Goal: Browse casually: Explore the website without a specific task or goal

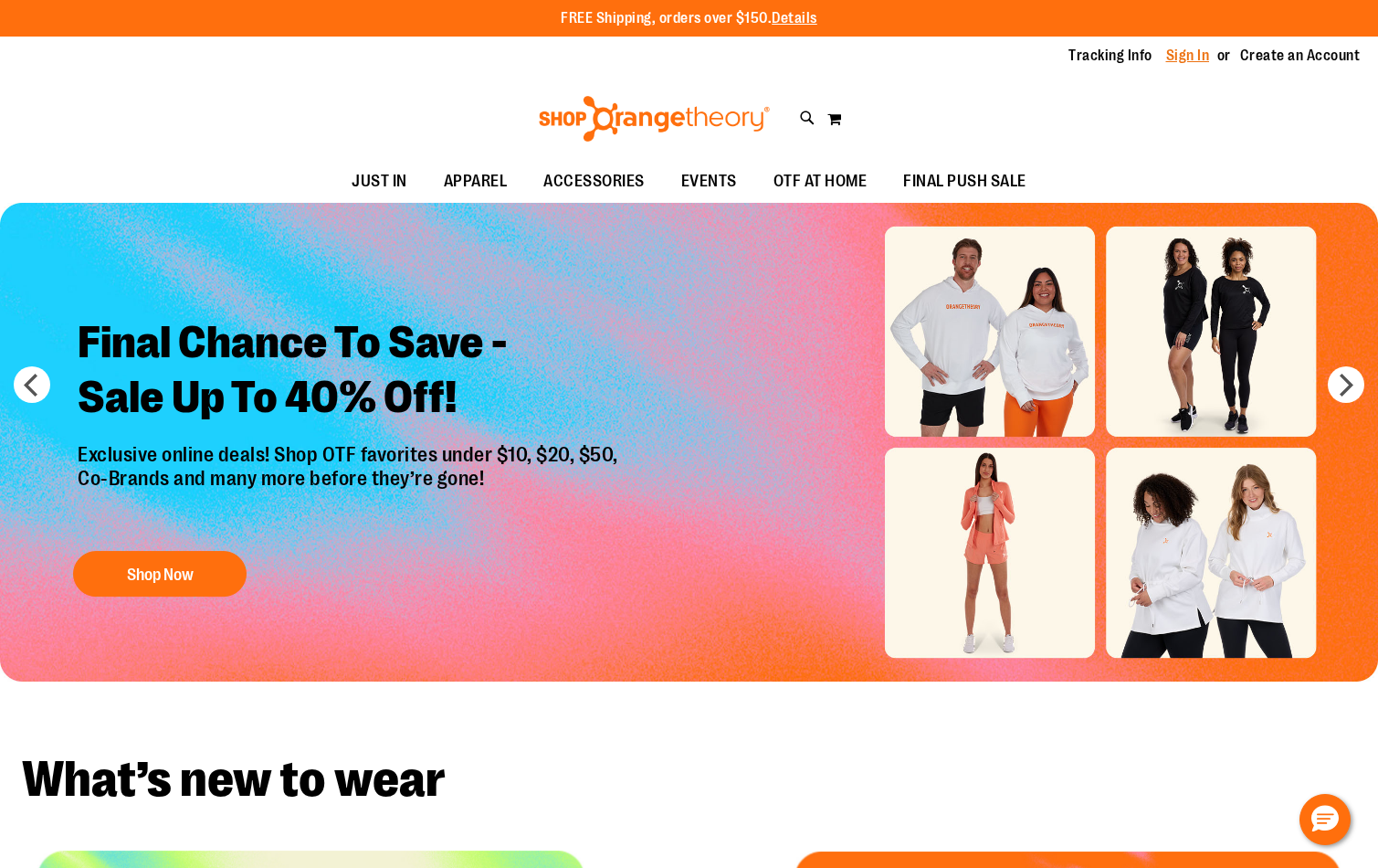
click at [1195, 54] on link "Sign In" at bounding box center [1188, 55] width 43 height 20
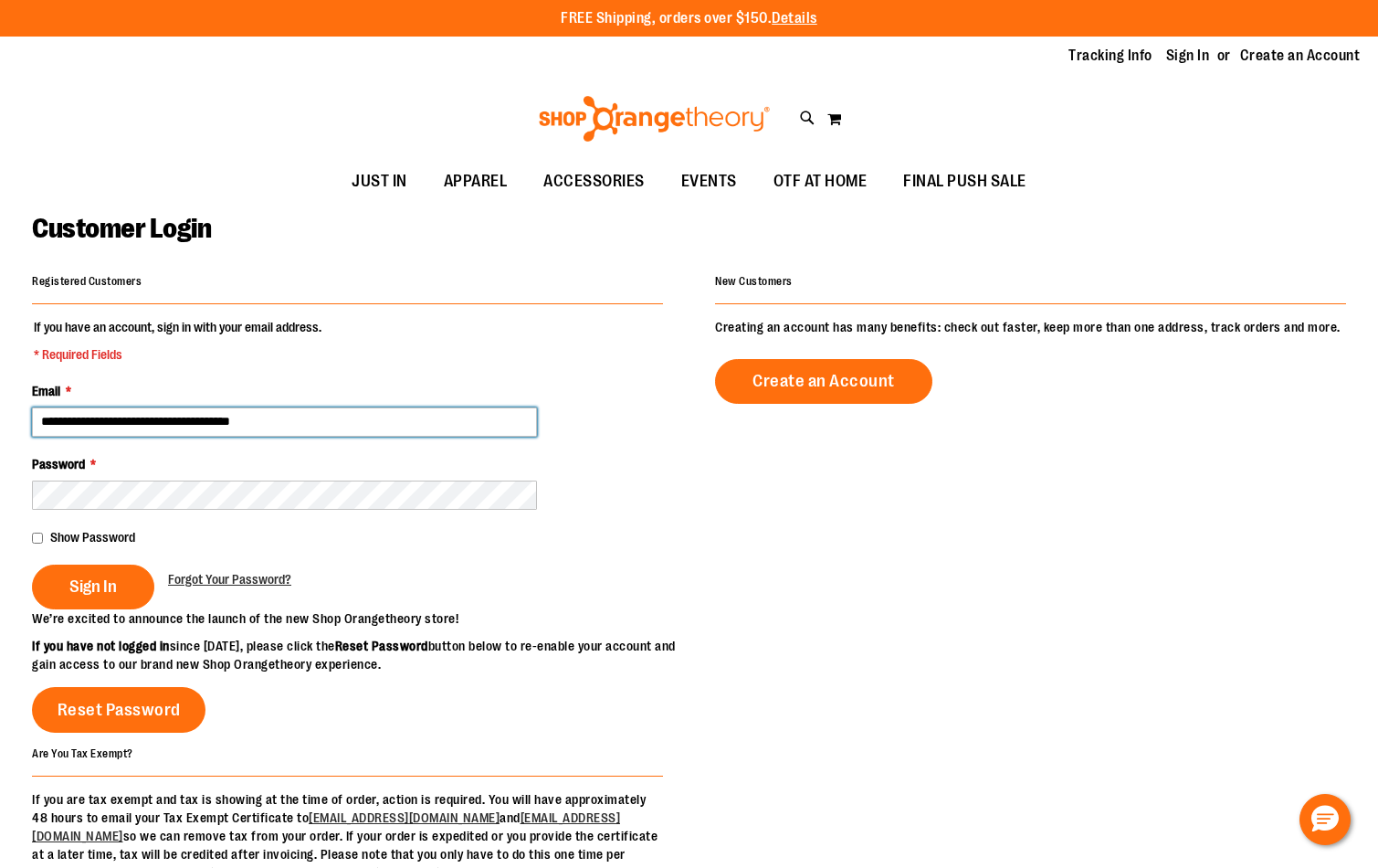
type input "**********"
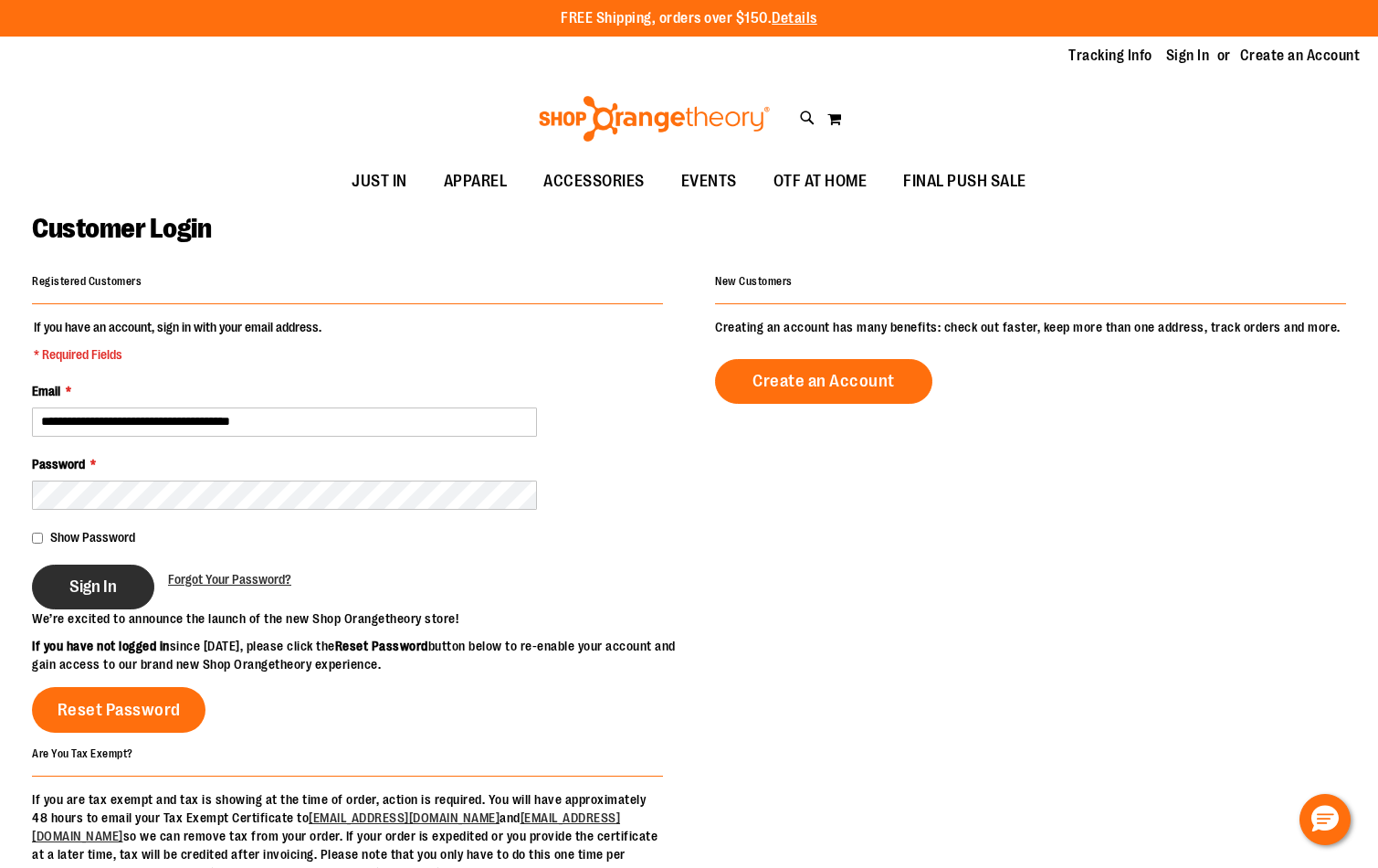
click at [101, 587] on span "Sign In" at bounding box center [93, 586] width 47 height 20
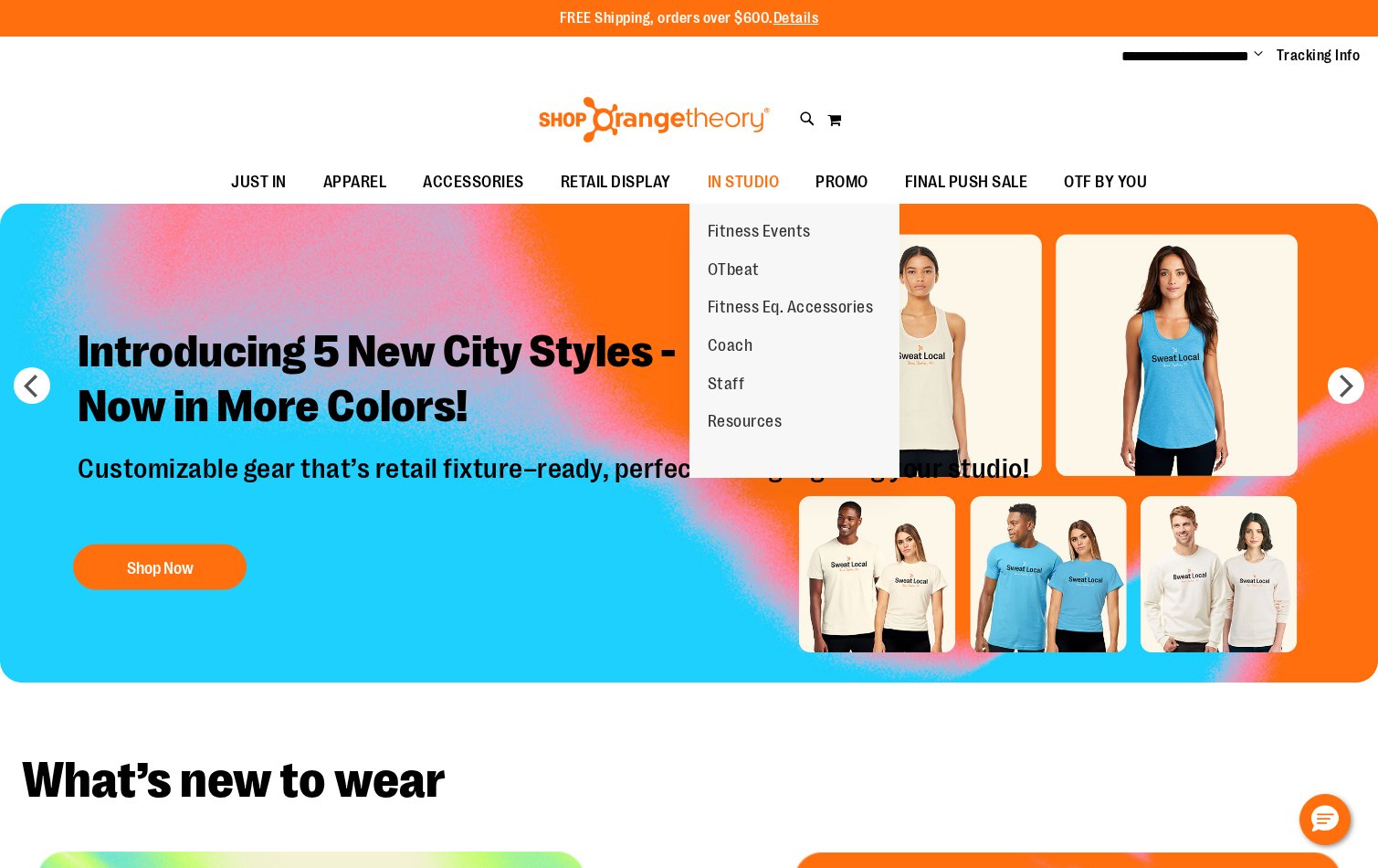
click at [723, 376] on span "Staff" at bounding box center [727, 386] width 38 height 23
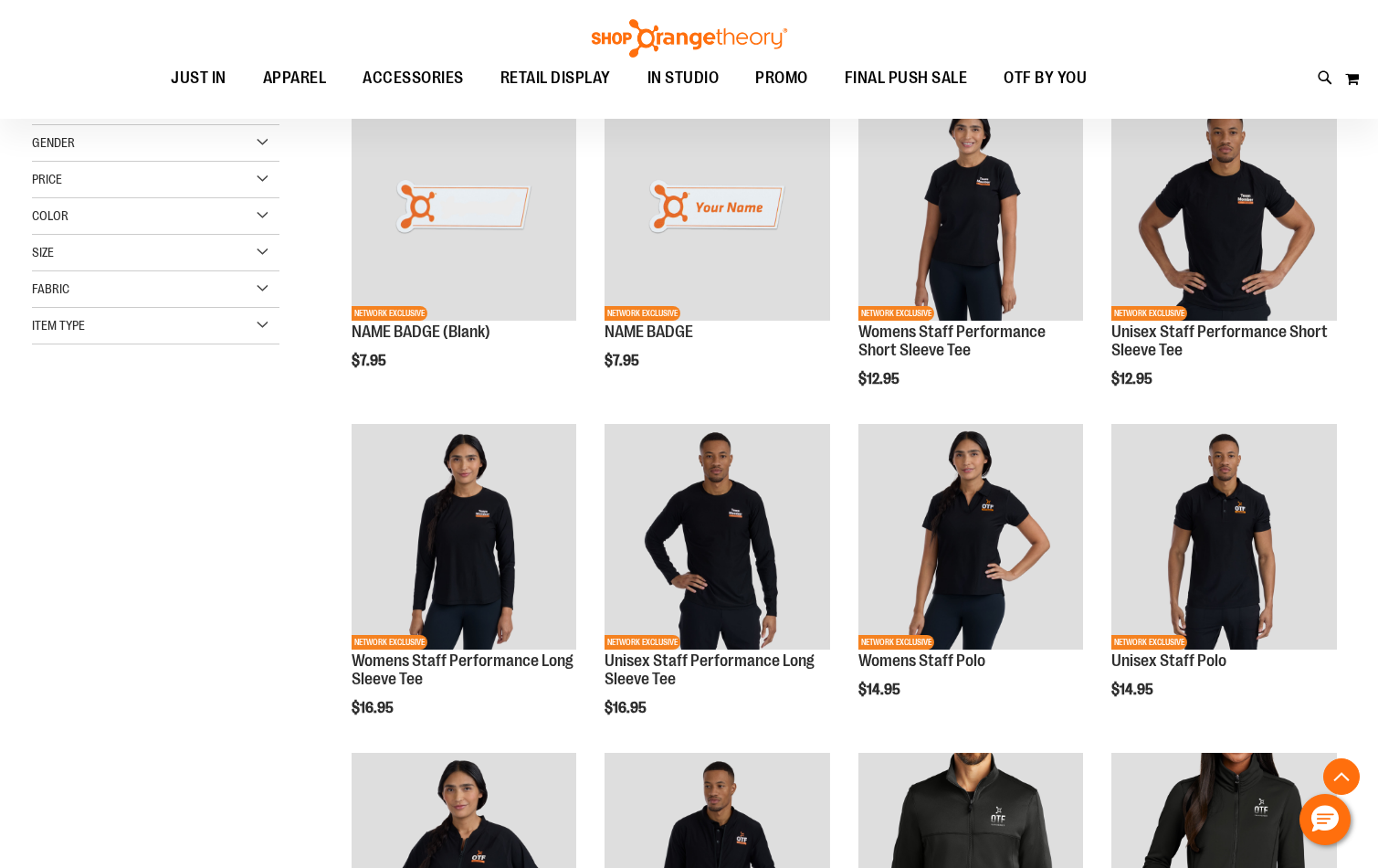
scroll to position [276, 0]
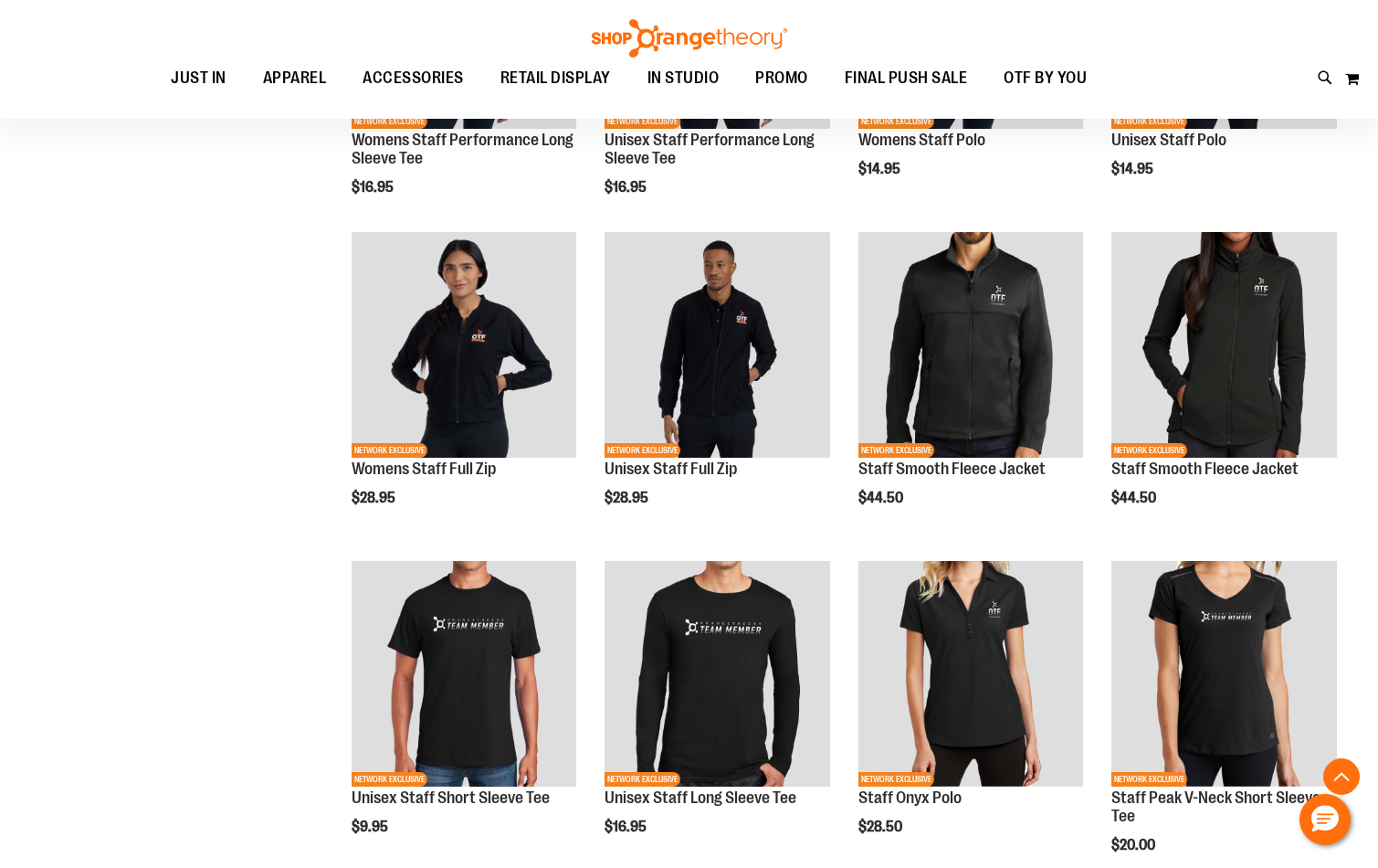
scroll to position [803, 0]
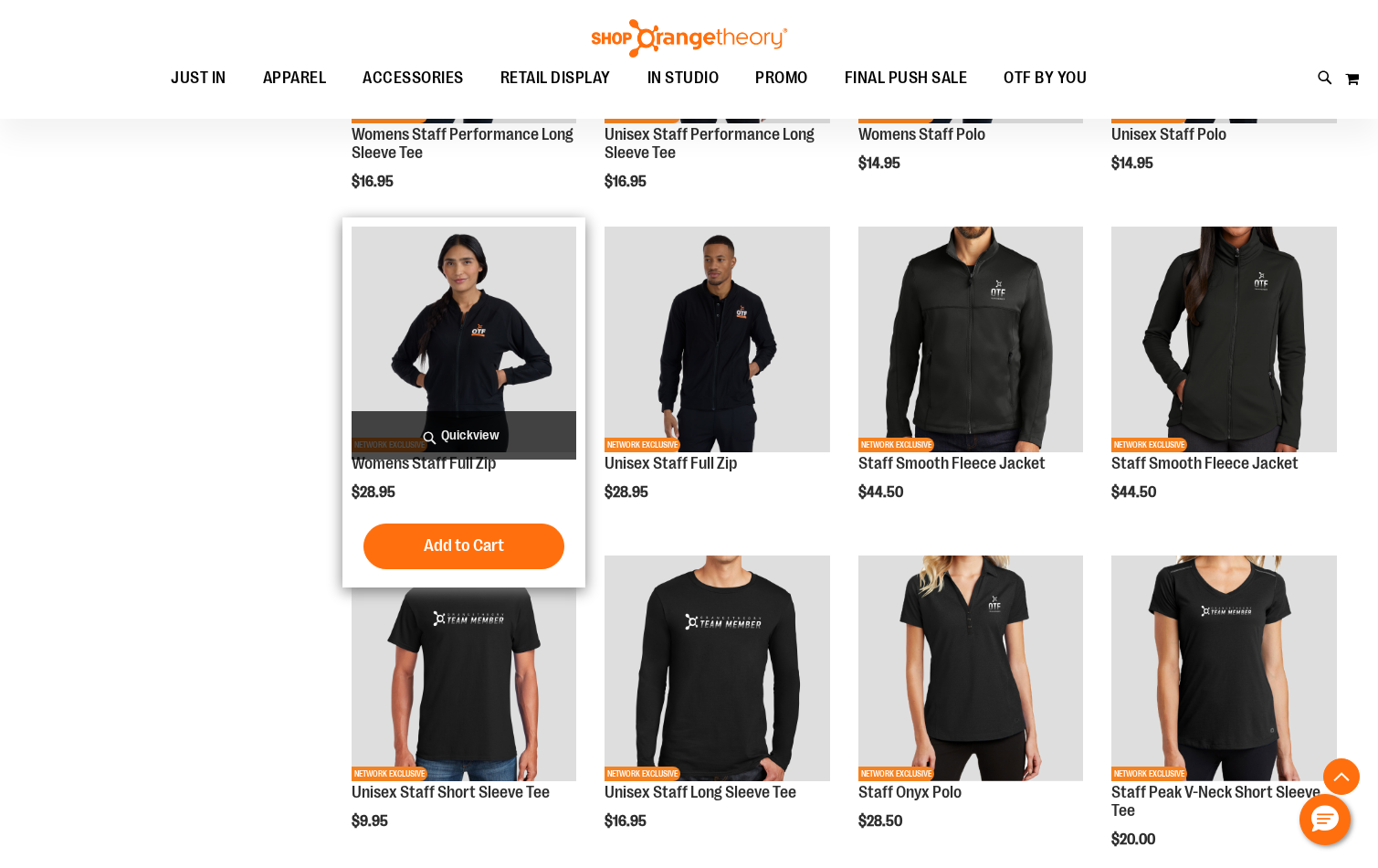
click at [481, 346] on img "product" at bounding box center [465, 339] width 225 height 225
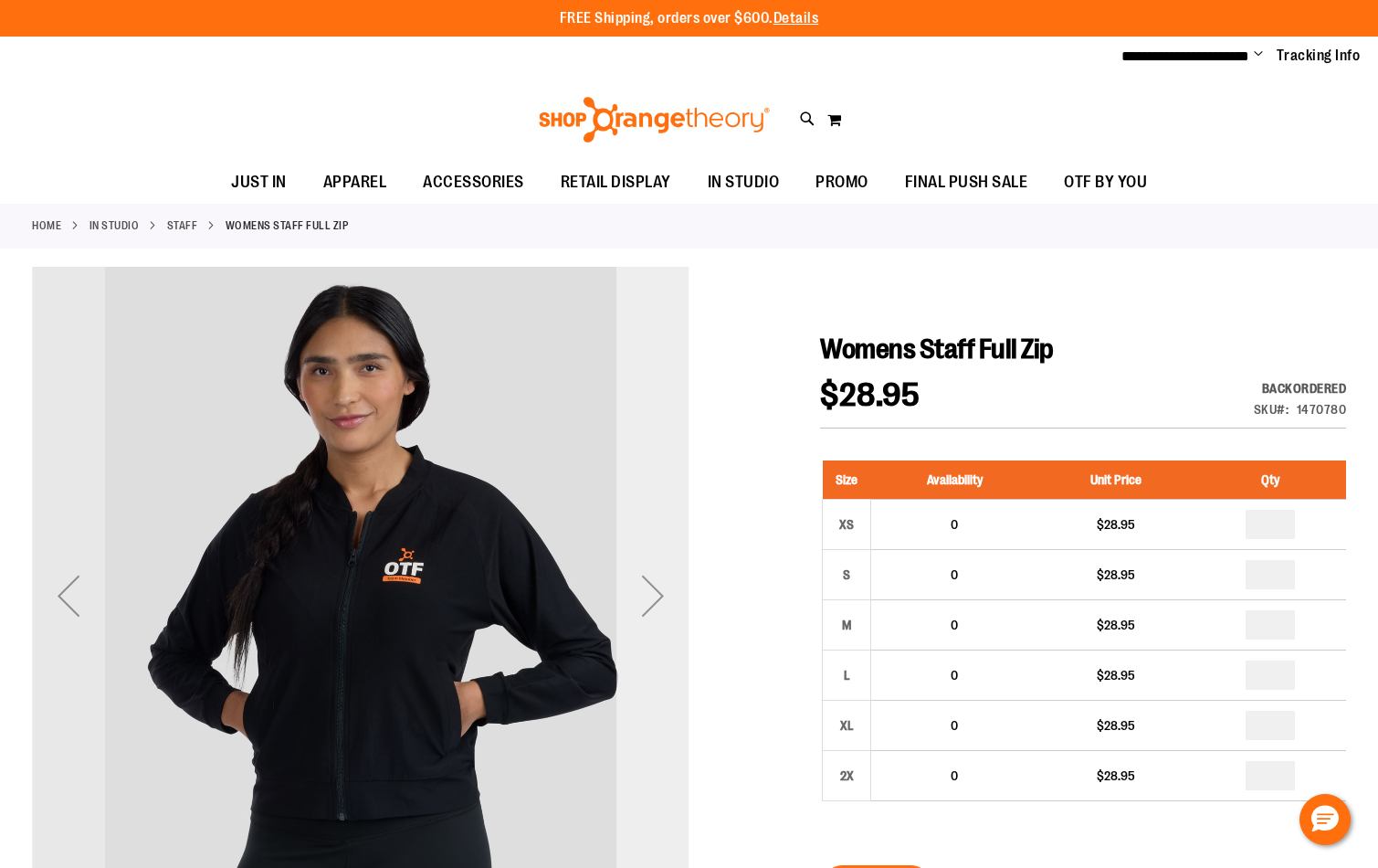
click at [654, 592] on div "Next" at bounding box center [653, 595] width 73 height 73
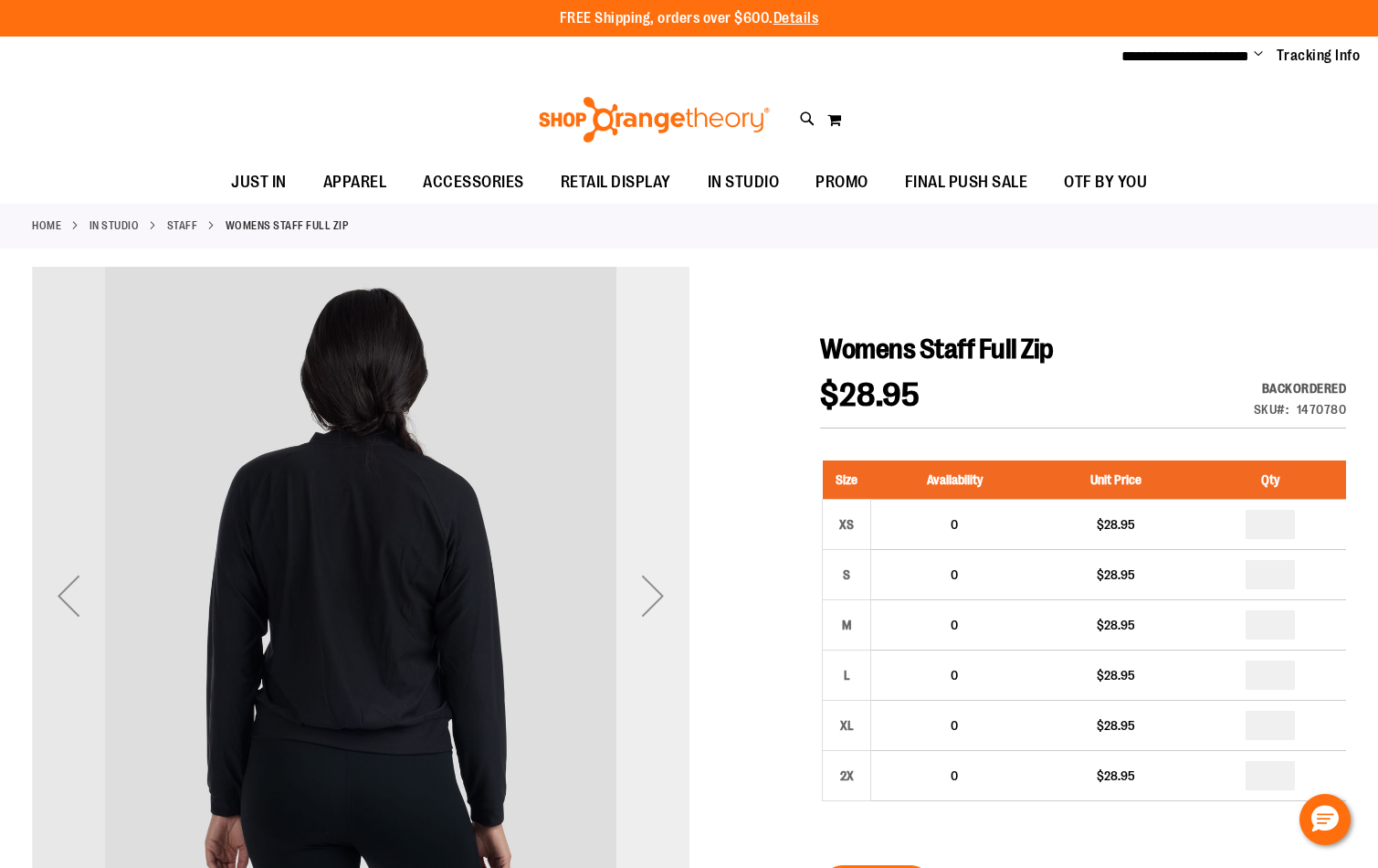
click at [654, 592] on div "Next" at bounding box center [653, 595] width 73 height 73
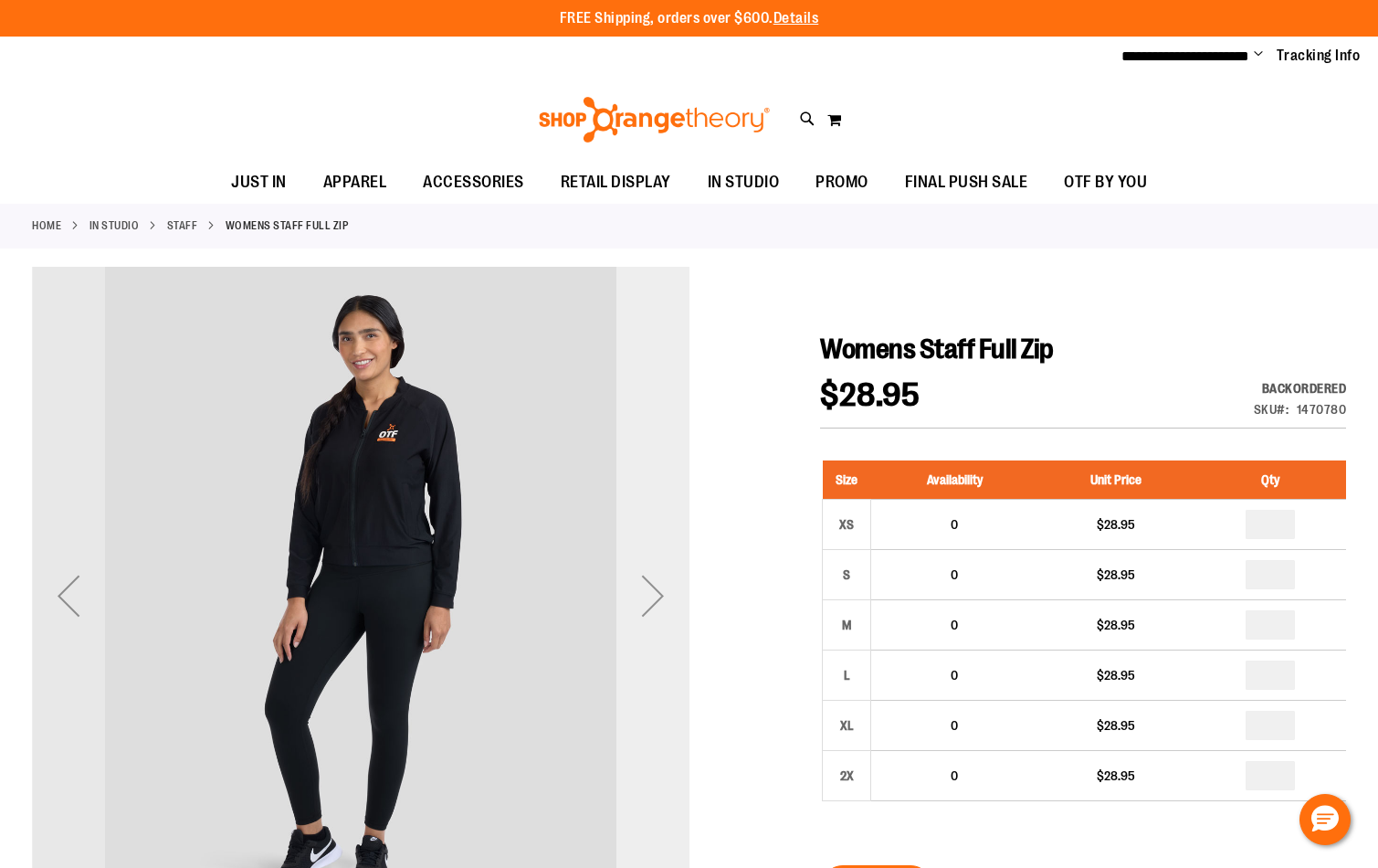
click at [654, 592] on div "Next" at bounding box center [653, 595] width 73 height 73
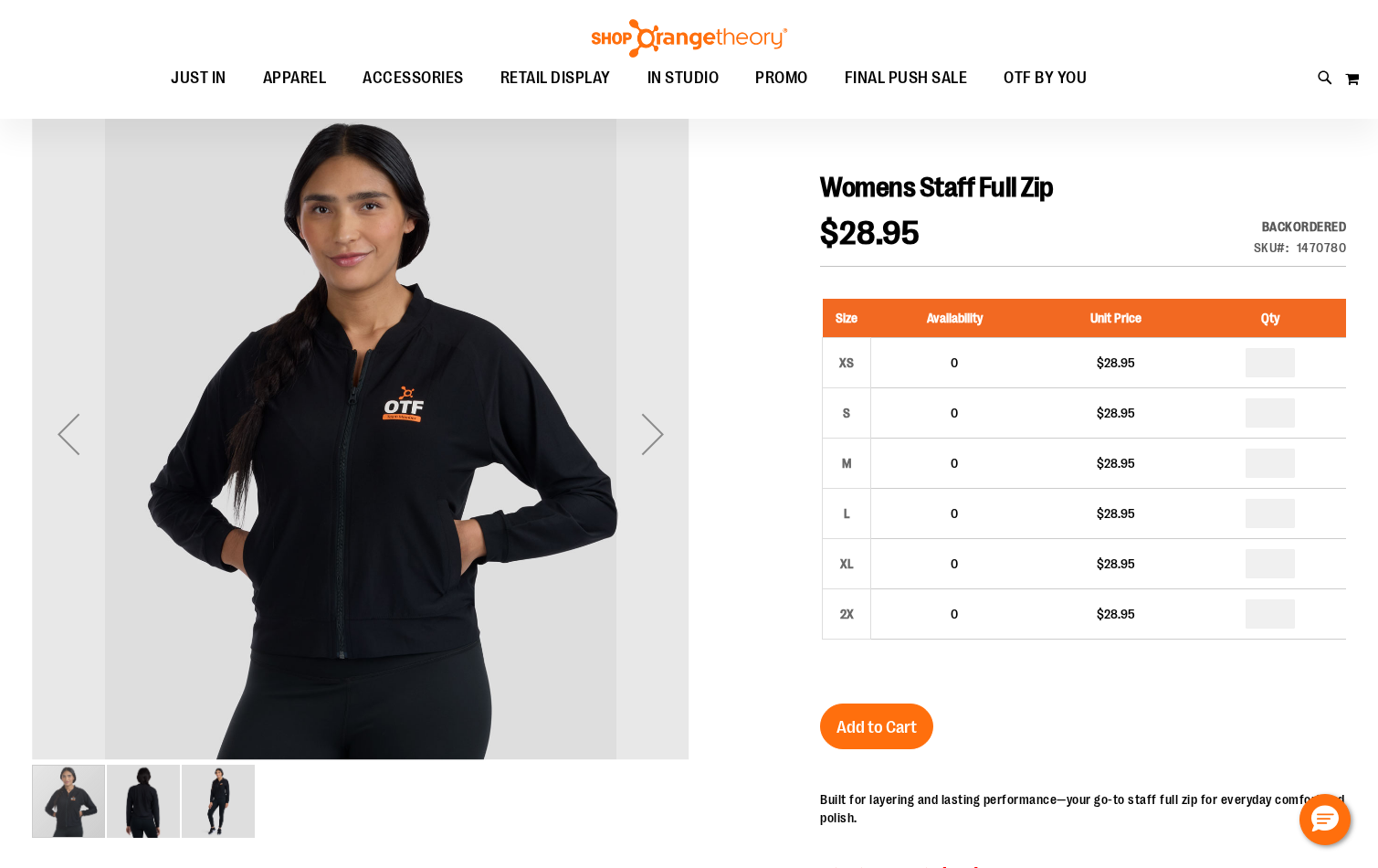
scroll to position [98, 0]
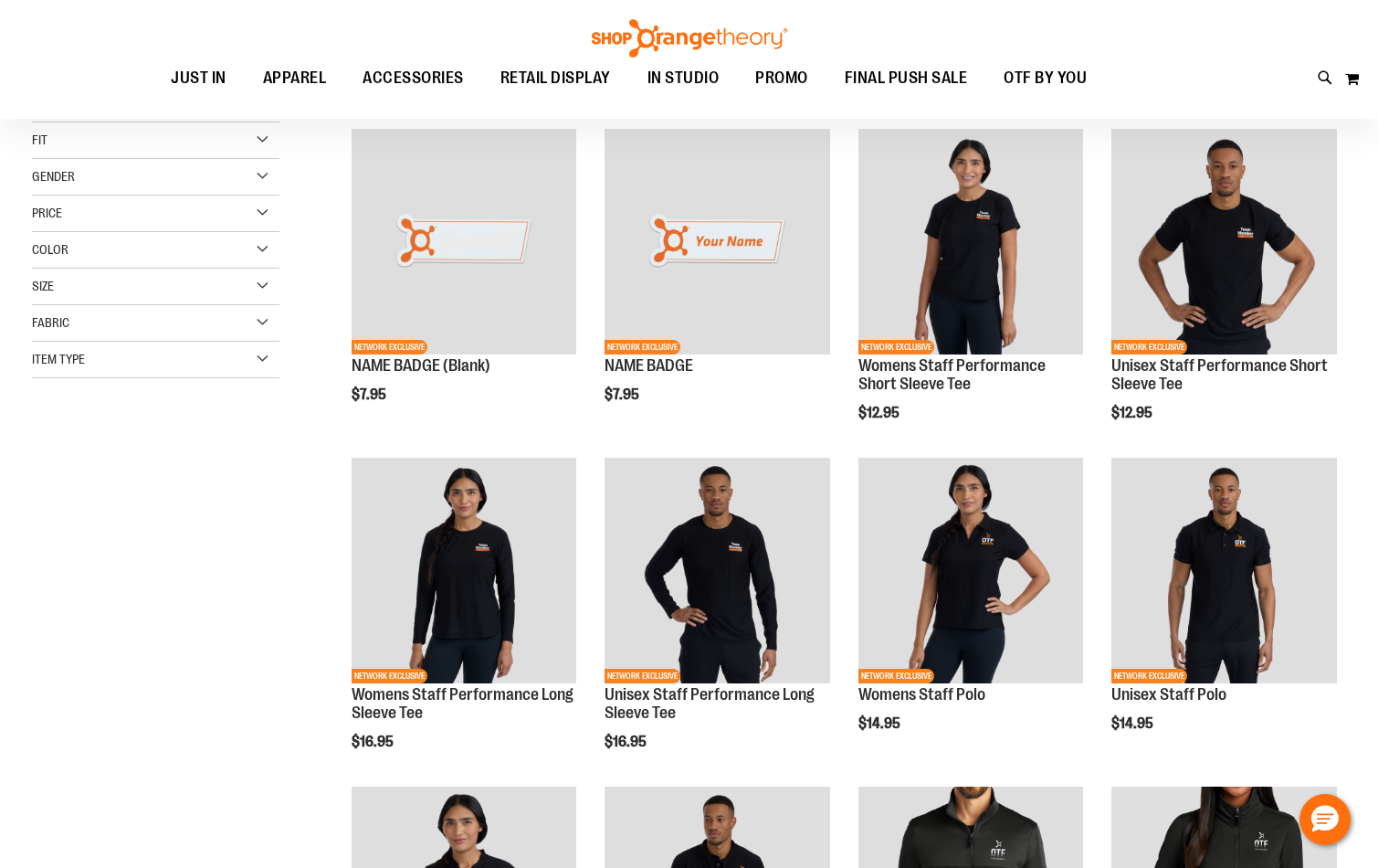
scroll to position [2, 0]
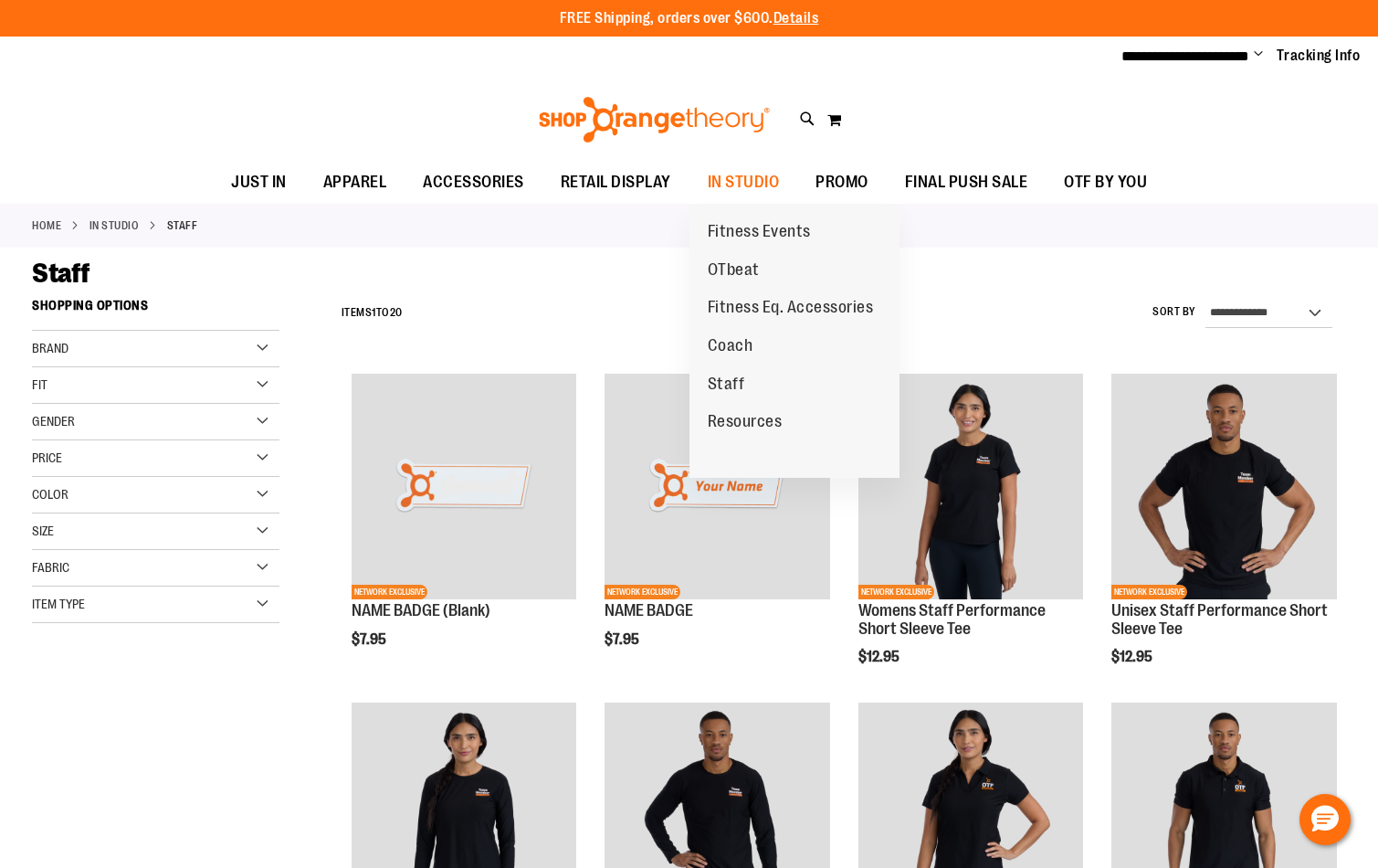
click at [732, 336] on span "Coach" at bounding box center [731, 347] width 45 height 23
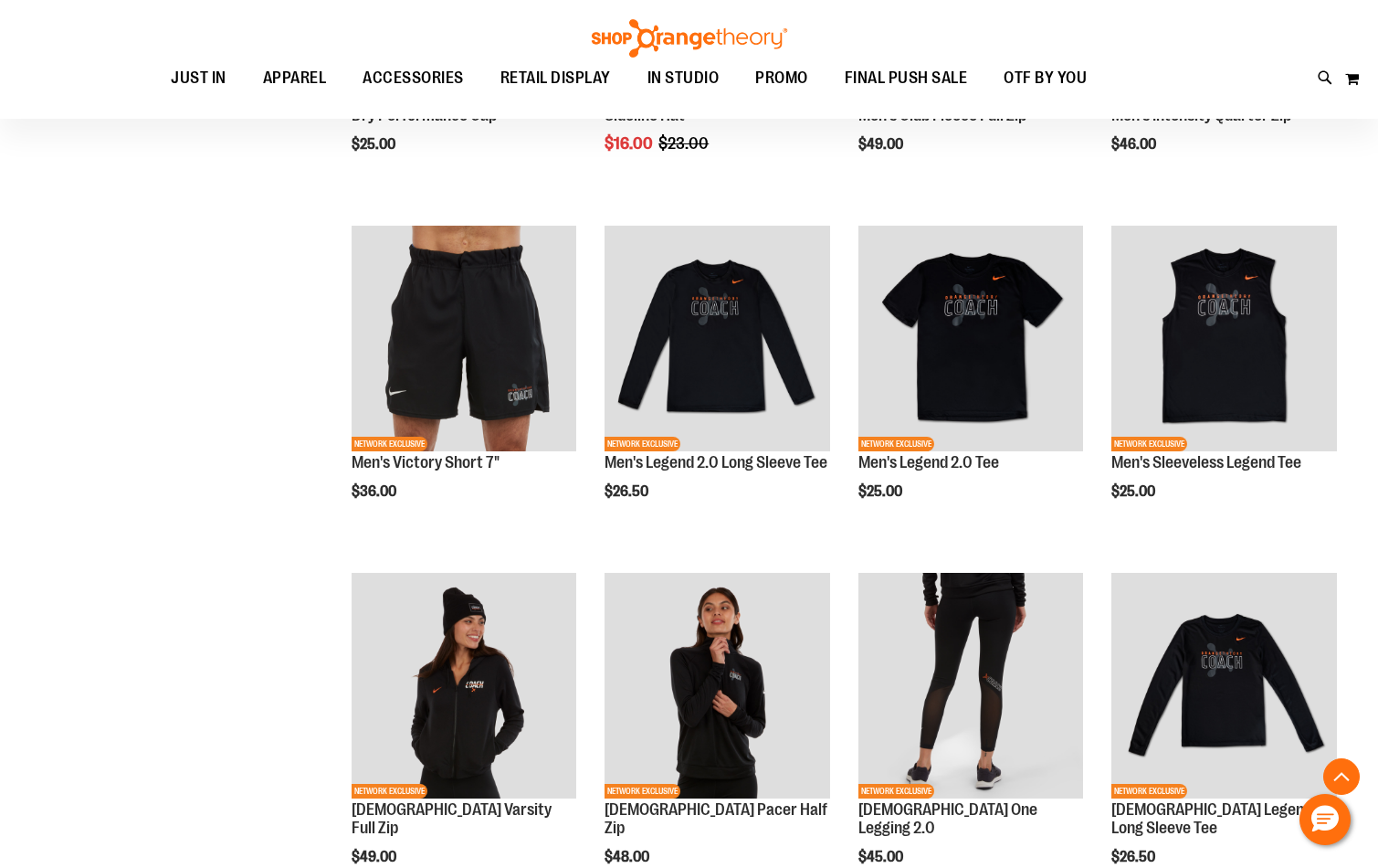
scroll to position [281, 0]
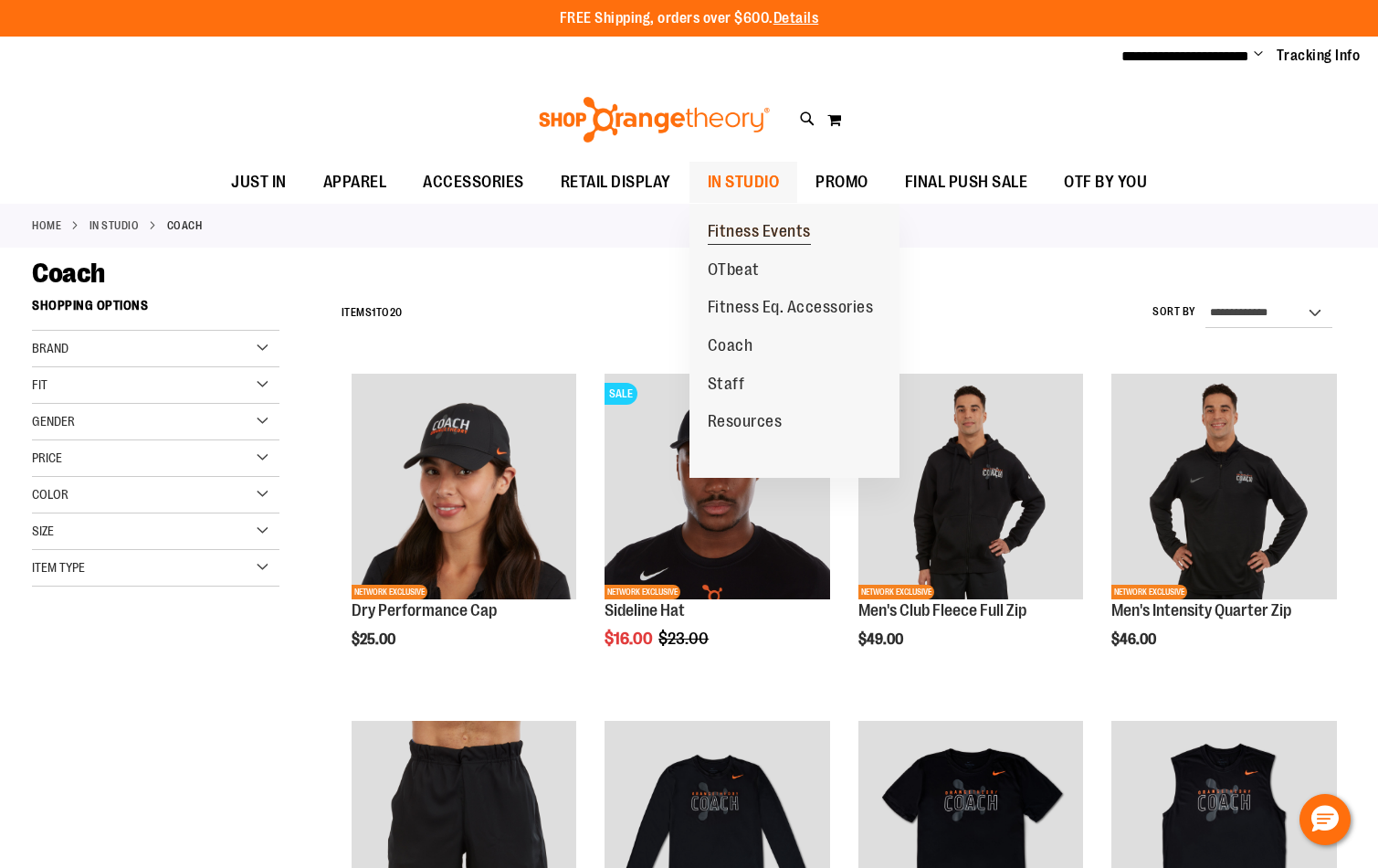
click at [737, 226] on span "Fitness Events" at bounding box center [759, 232] width 103 height 23
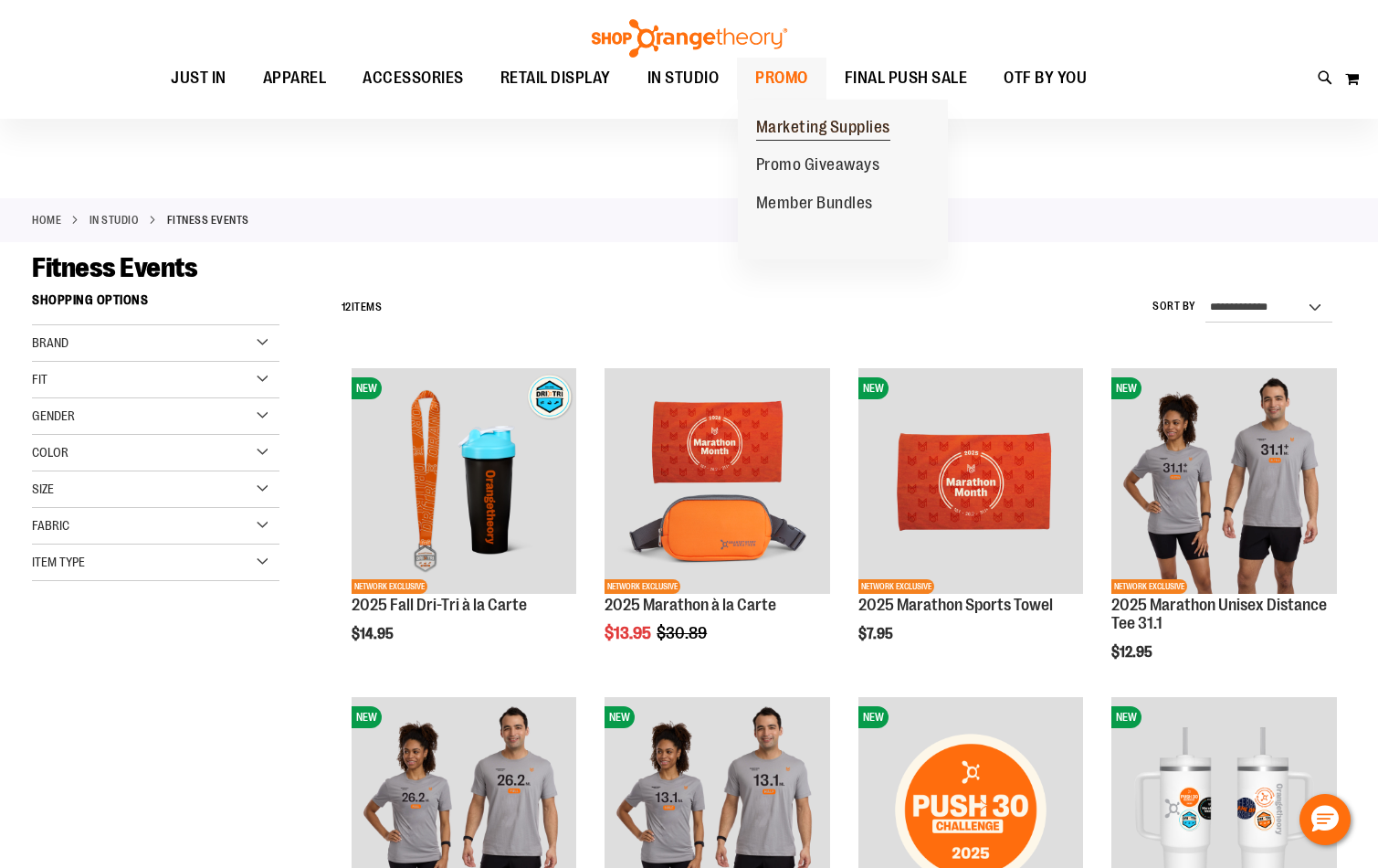
scroll to position [3, 0]
drag, startPoint x: 813, startPoint y: 125, endPoint x: 798, endPoint y: 132, distance: 16.6
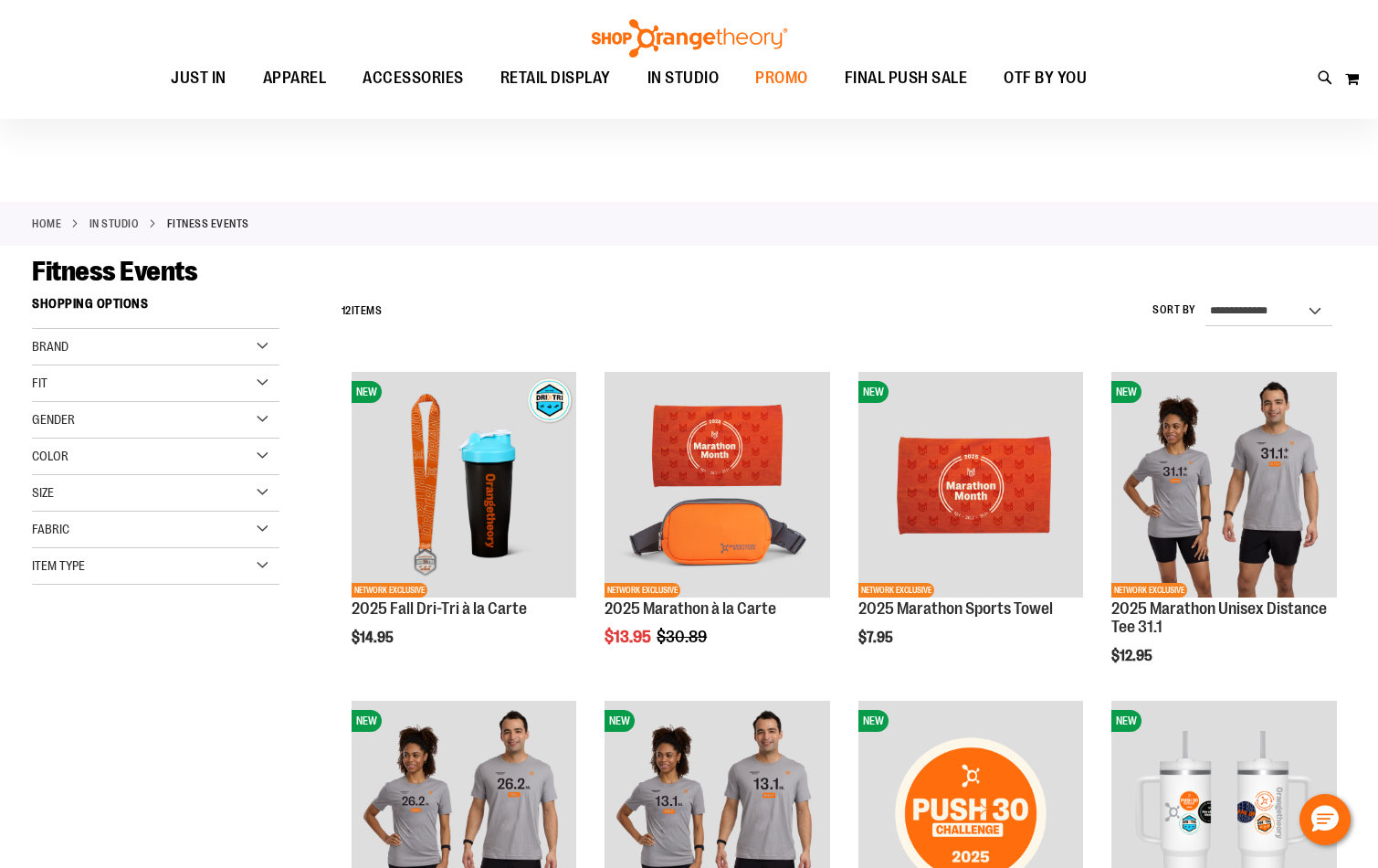
scroll to position [0, 0]
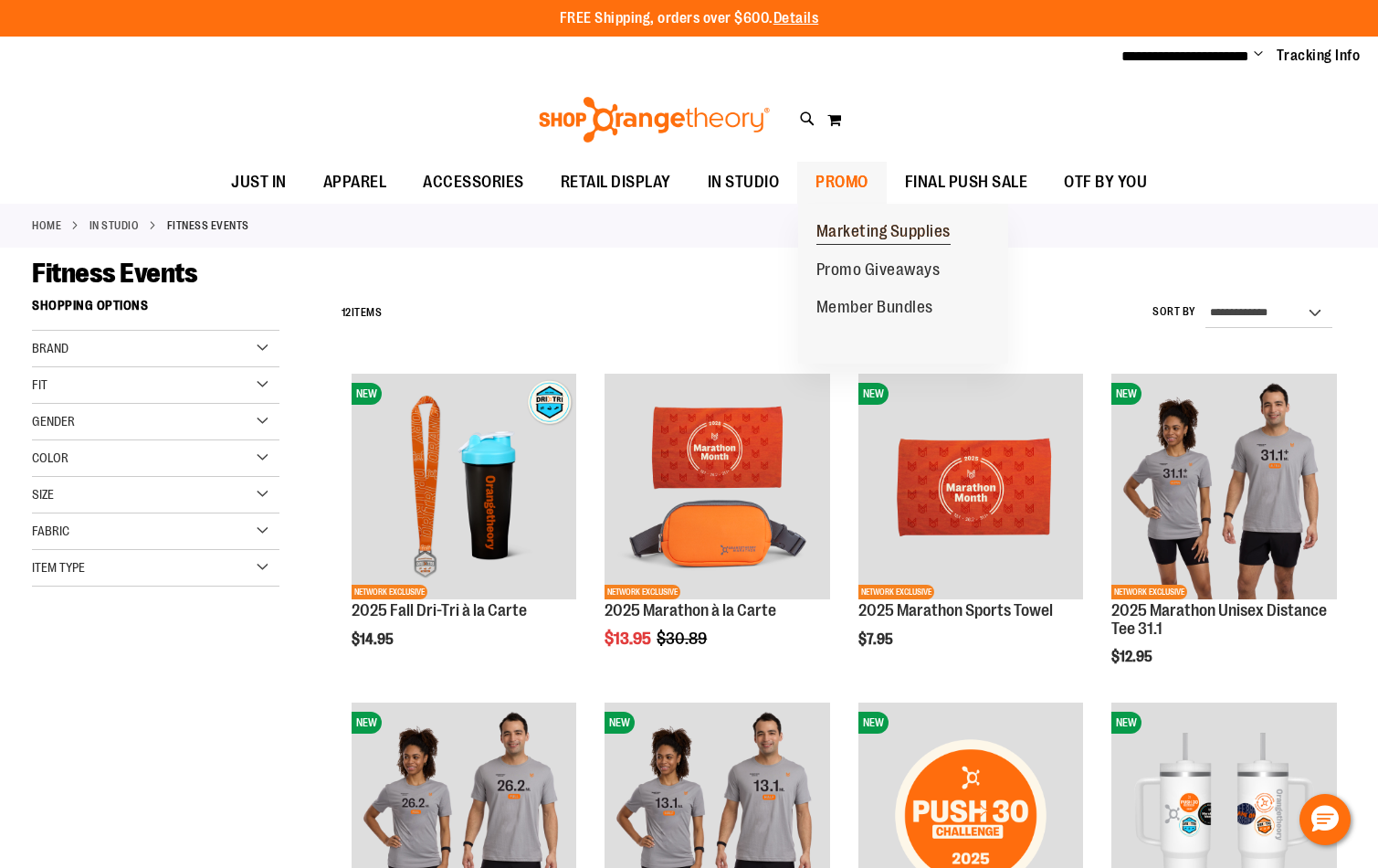
click at [843, 230] on span "Marketing Supplies" at bounding box center [884, 232] width 134 height 23
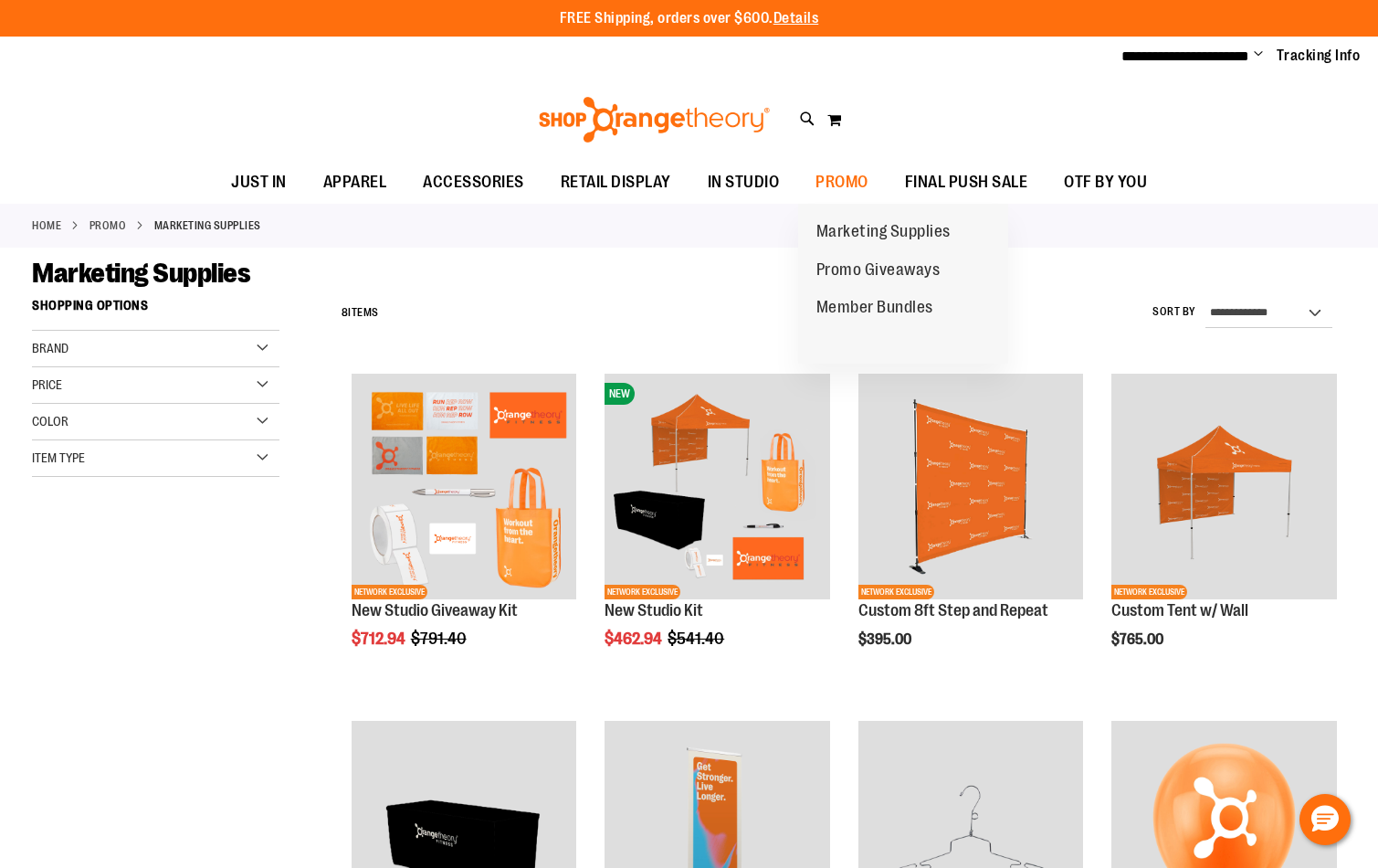
click at [852, 265] on span "Promo Giveaways" at bounding box center [879, 271] width 125 height 23
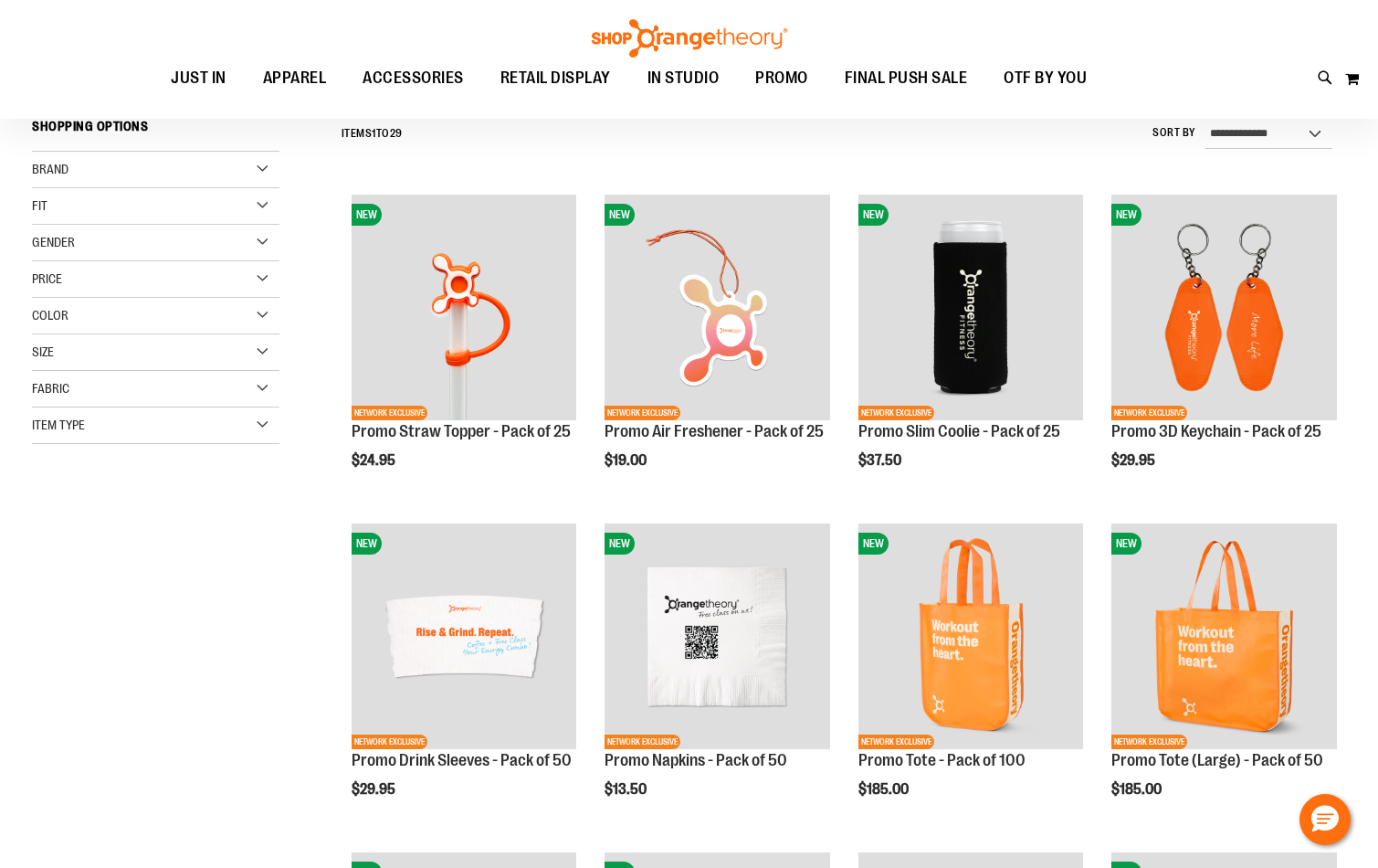
scroll to position [186, 0]
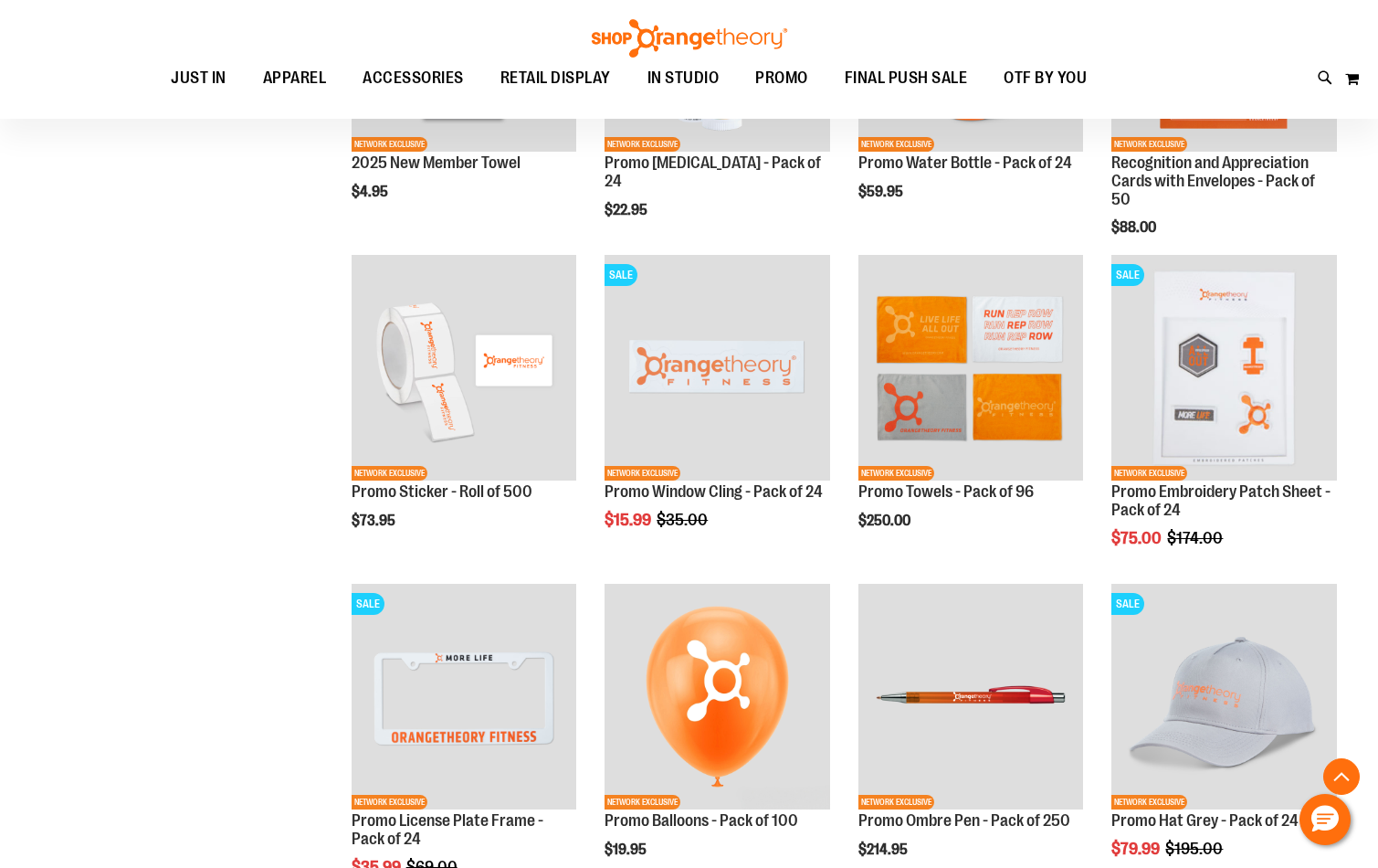
scroll to position [1143, 0]
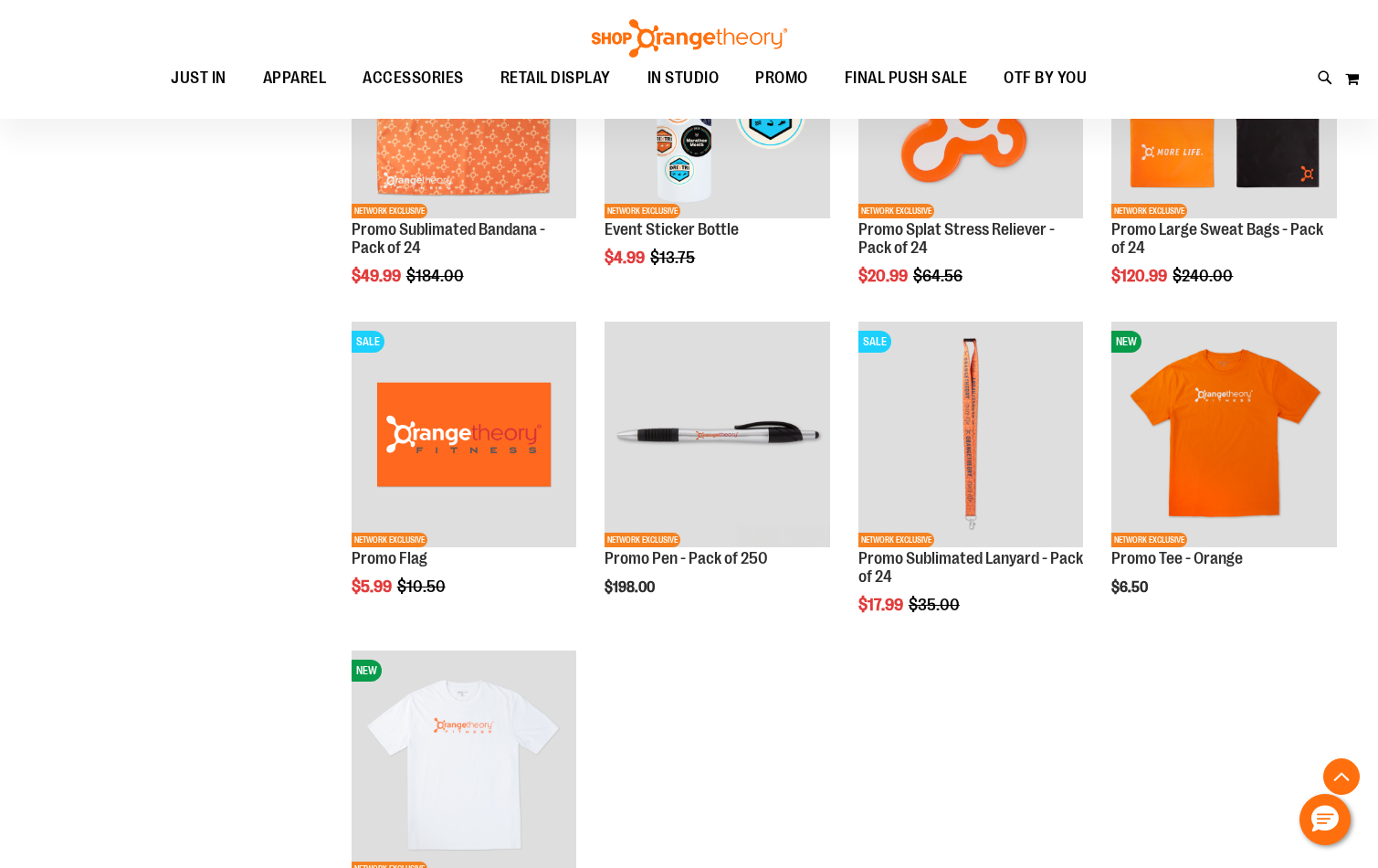
scroll to position [2120, 0]
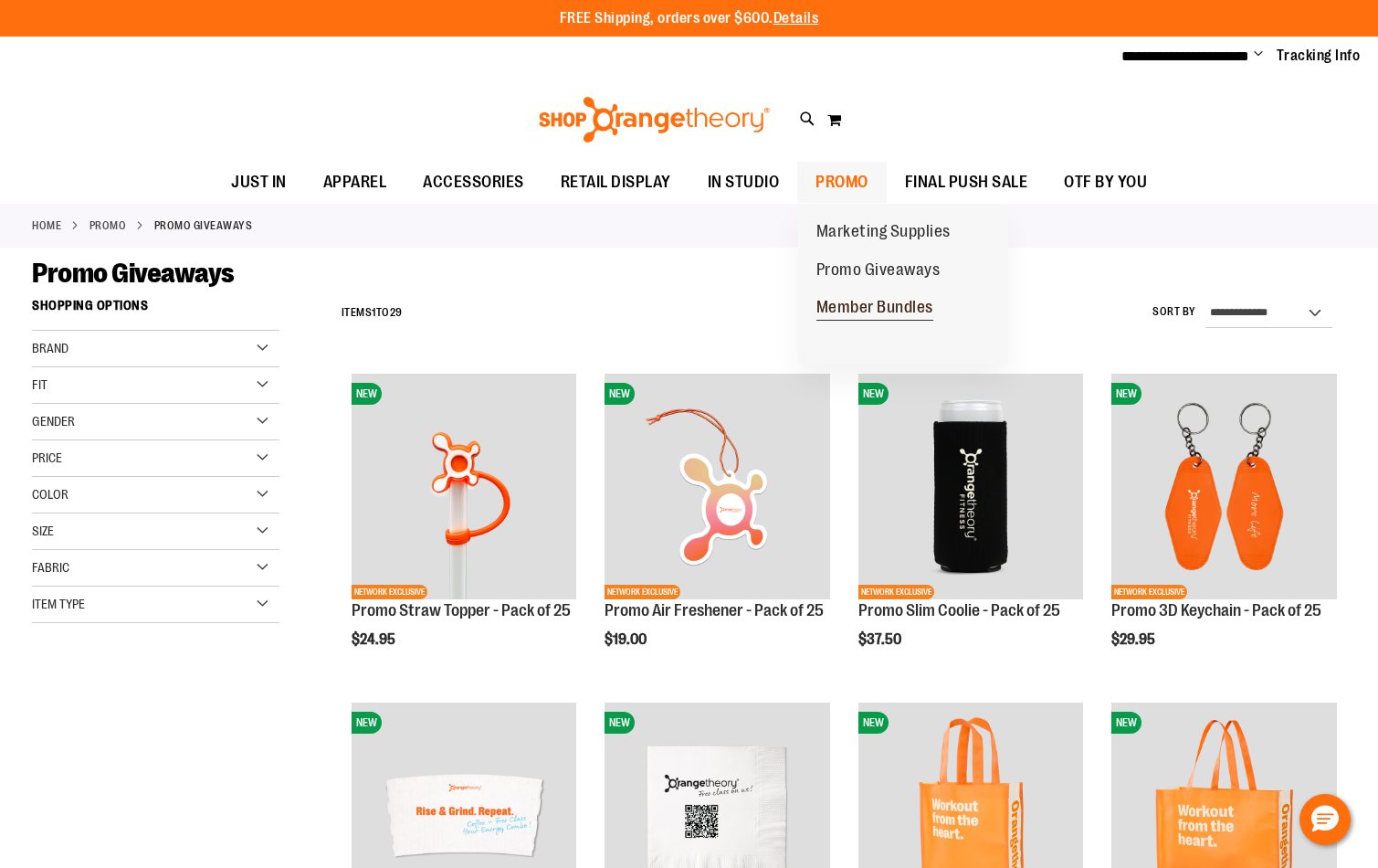
click at [837, 303] on span "Member Bundles" at bounding box center [875, 308] width 117 height 23
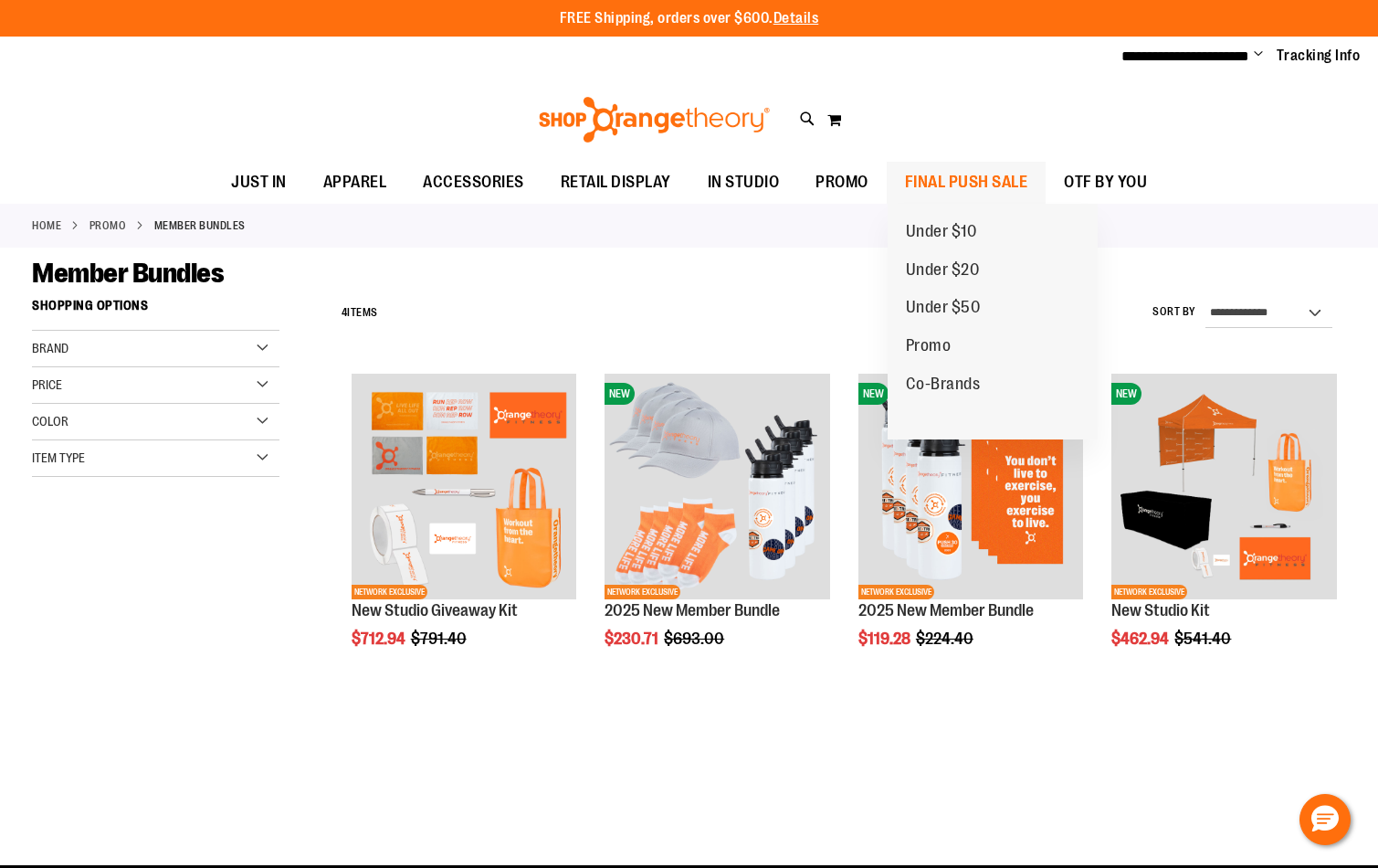
click at [981, 176] on span "FINAL PUSH SALE" at bounding box center [966, 182] width 124 height 42
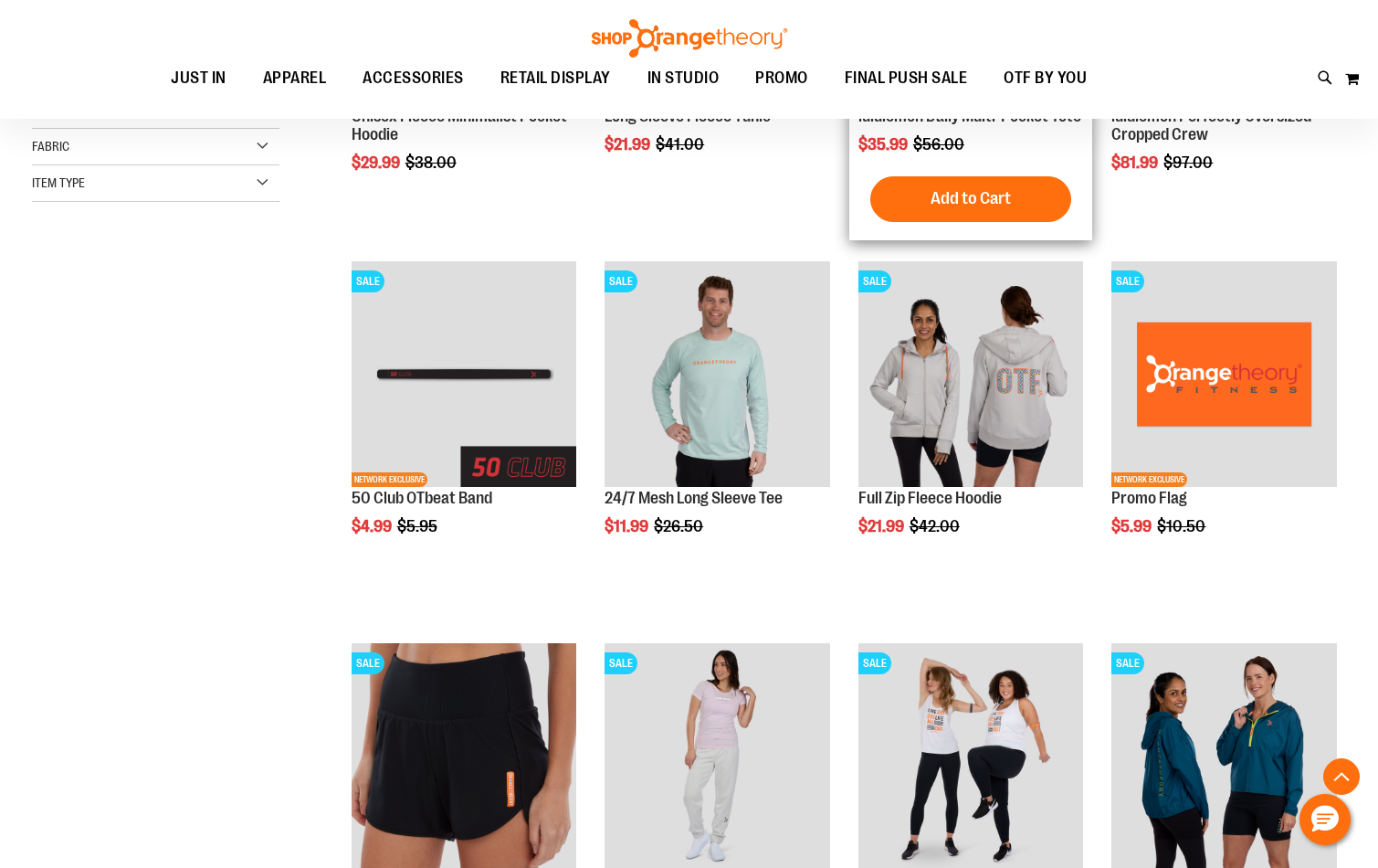
scroll to position [494, 0]
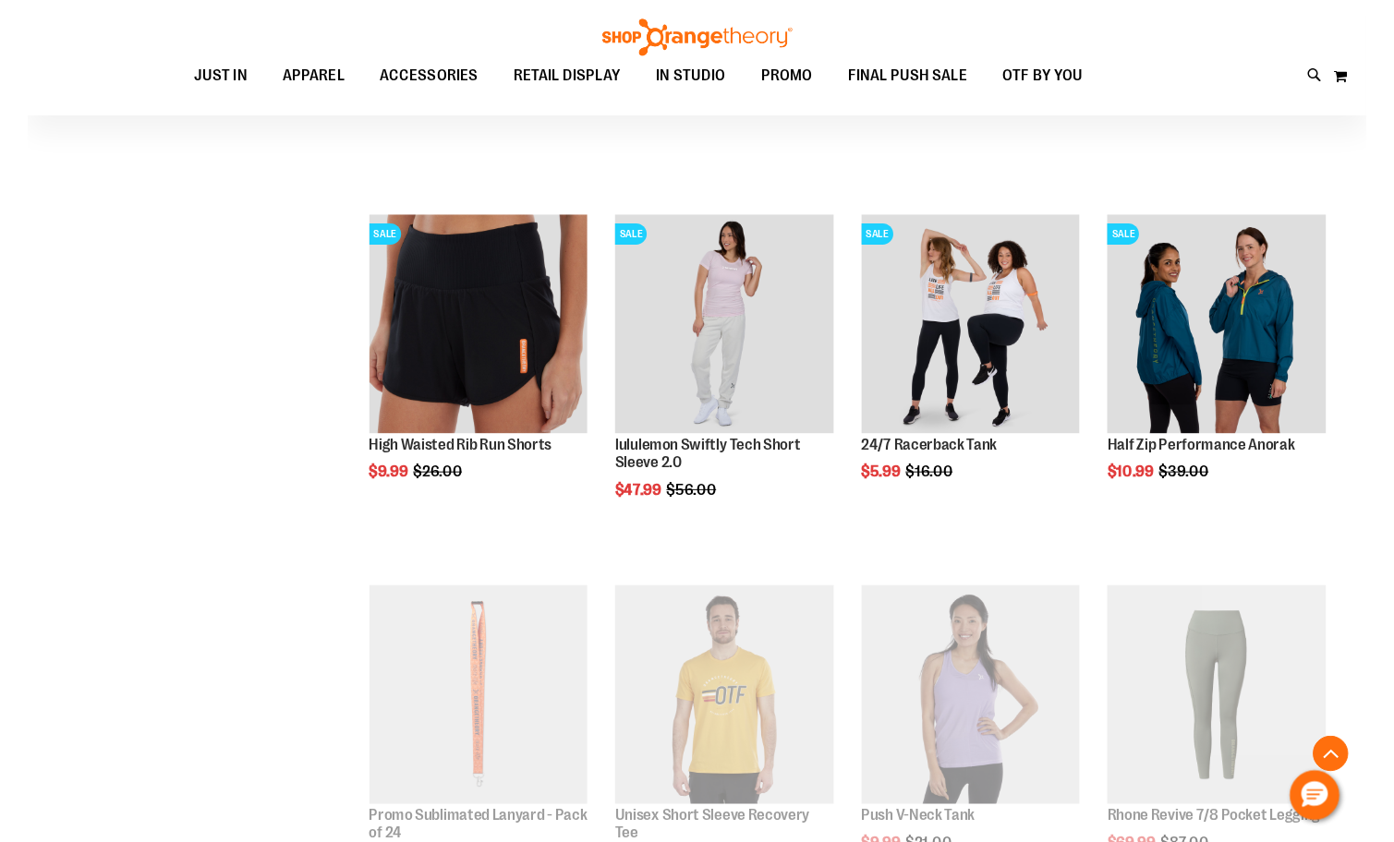
scroll to position [926, 0]
